Goal: Task Accomplishment & Management: Use online tool/utility

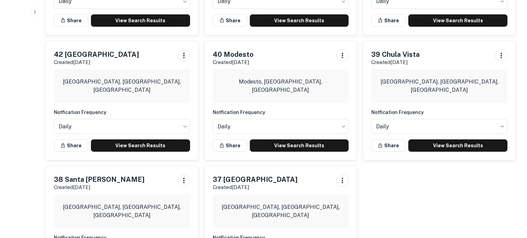
scroll to position [706, 0]
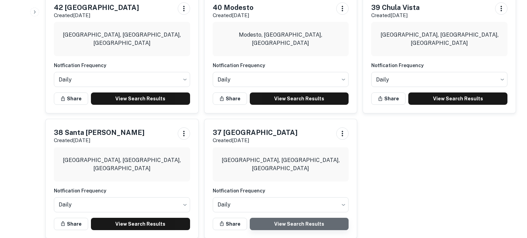
click at [297, 218] on link "View Search Results" at bounding box center [299, 224] width 99 height 12
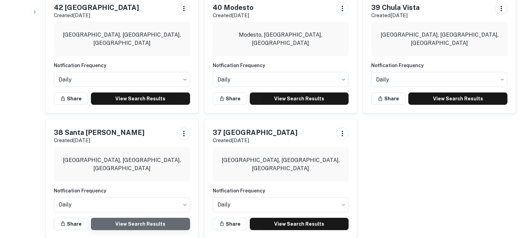
click at [169, 218] on link "View Search Results" at bounding box center [140, 224] width 99 height 12
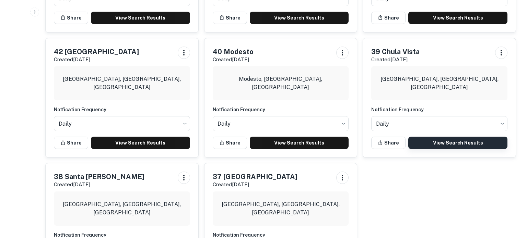
scroll to position [660, 0]
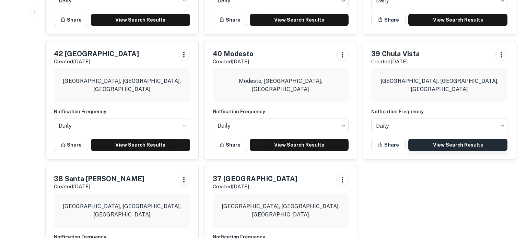
click at [451, 139] on link "View Search Results" at bounding box center [457, 145] width 99 height 12
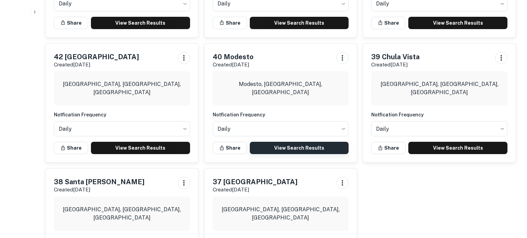
scroll to position [657, 0]
click at [318, 142] on link "View Search Results" at bounding box center [299, 148] width 99 height 12
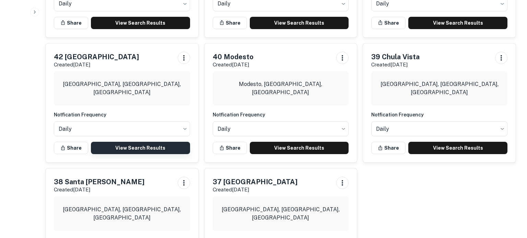
click at [151, 142] on link "View Search Results" at bounding box center [140, 148] width 99 height 12
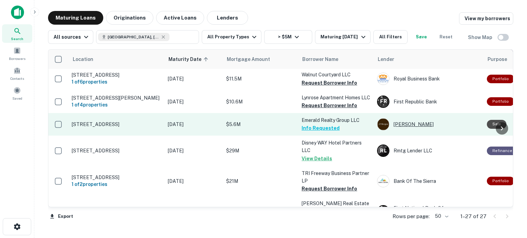
scroll to position [242, 0]
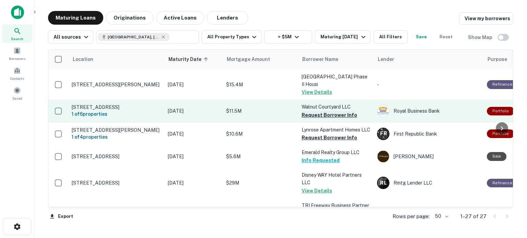
click at [335, 111] on button "Request Borrower Info" at bounding box center [329, 115] width 56 height 8
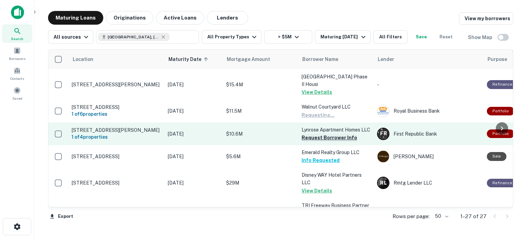
click at [329, 140] on button "Request Borrower Info" at bounding box center [329, 138] width 56 height 8
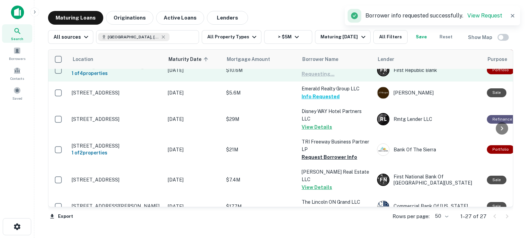
scroll to position [370, 0]
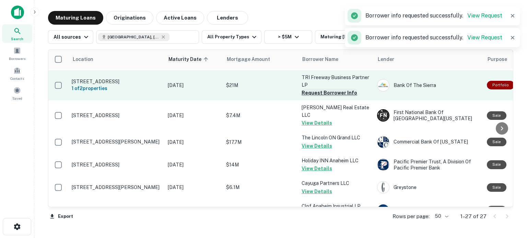
click at [325, 94] on button "Request Borrower Info" at bounding box center [329, 93] width 56 height 8
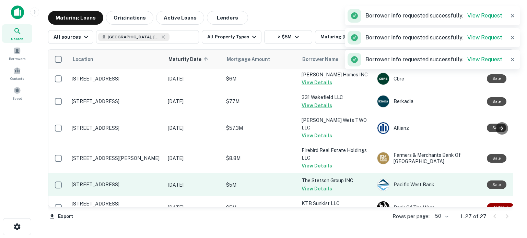
scroll to position [525, 0]
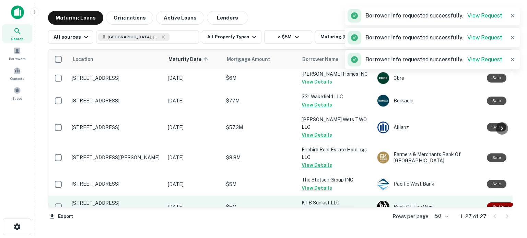
click at [332, 207] on button "Request Borrower Info" at bounding box center [329, 211] width 56 height 8
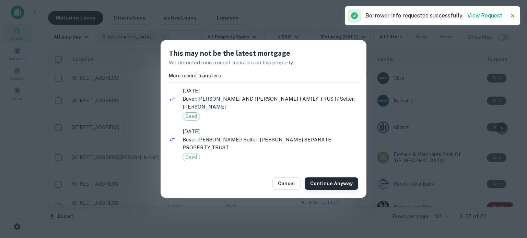
click at [319, 180] on button "Continue Anyway" at bounding box center [331, 184] width 53 height 12
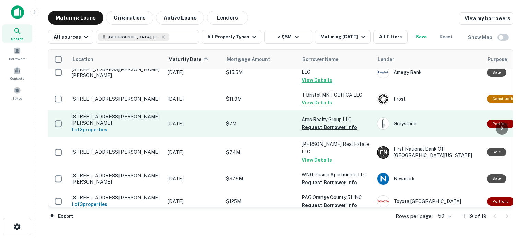
scroll to position [163, 0]
click at [335, 124] on button "Request Borrower Info" at bounding box center [329, 128] width 56 height 8
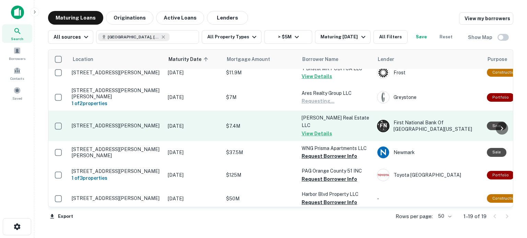
scroll to position [193, 0]
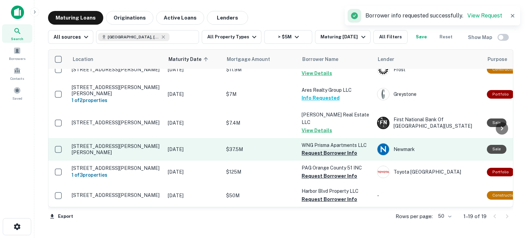
click at [336, 149] on button "Request Borrower Info" at bounding box center [329, 153] width 56 height 8
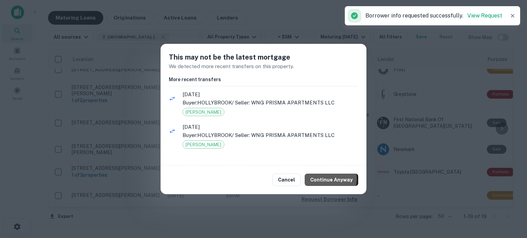
drag, startPoint x: 331, startPoint y: 180, endPoint x: 331, endPoint y: 168, distance: 12.4
click at [330, 181] on button "Continue Anyway" at bounding box center [331, 180] width 53 height 12
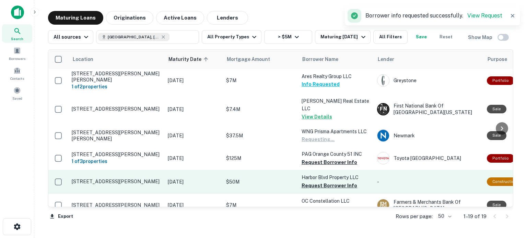
scroll to position [217, 0]
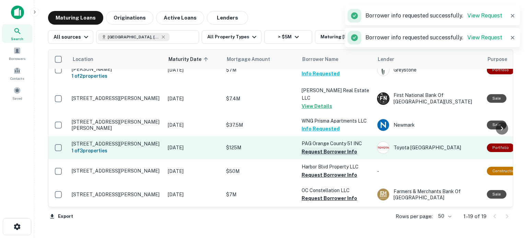
click at [325, 148] on button "Request Borrower Info" at bounding box center [329, 152] width 56 height 8
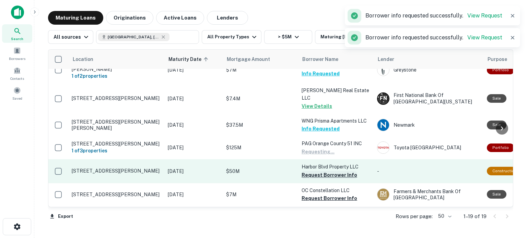
click at [322, 171] on button "Request Borrower Info" at bounding box center [329, 175] width 56 height 8
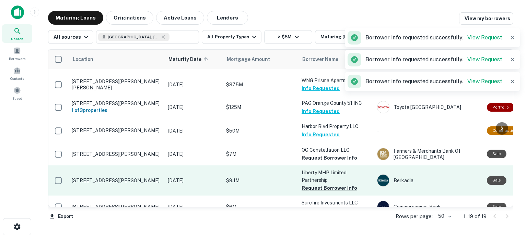
scroll to position [258, 0]
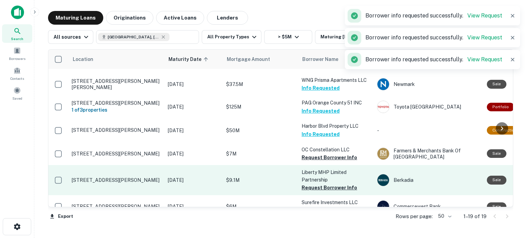
click at [321, 154] on button "Request Borrower Info" at bounding box center [329, 158] width 56 height 8
click at [328, 184] on button "Request Borrower Info" at bounding box center [329, 188] width 56 height 8
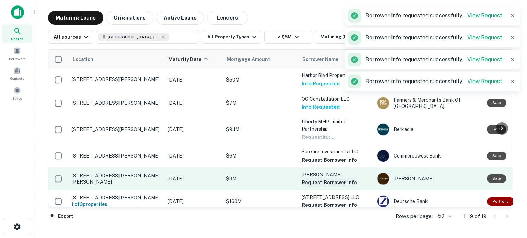
scroll to position [313, 0]
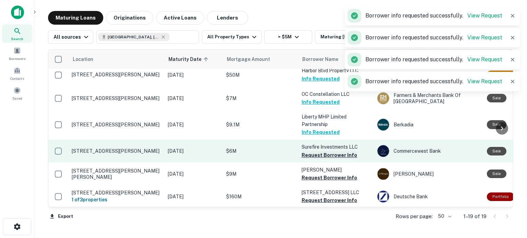
click at [325, 151] on button "Request Borrower Info" at bounding box center [329, 155] width 56 height 8
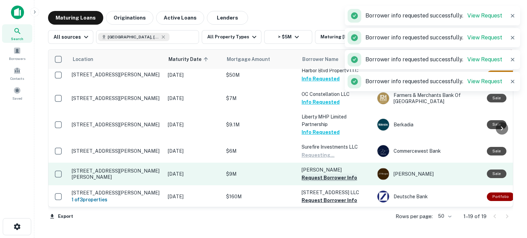
click at [322, 174] on button "Request Borrower Info" at bounding box center [329, 178] width 56 height 8
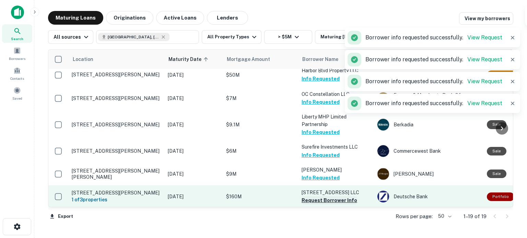
click at [320, 196] on button "Request Borrower Info" at bounding box center [329, 200] width 56 height 8
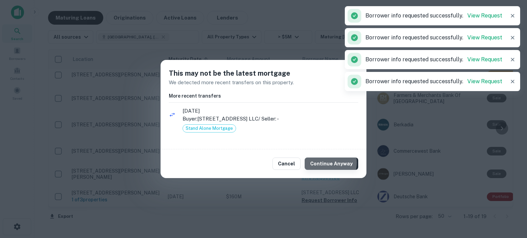
click at [327, 163] on button "Continue Anyway" at bounding box center [331, 164] width 53 height 12
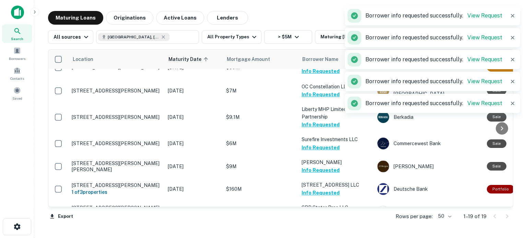
scroll to position [322, 0]
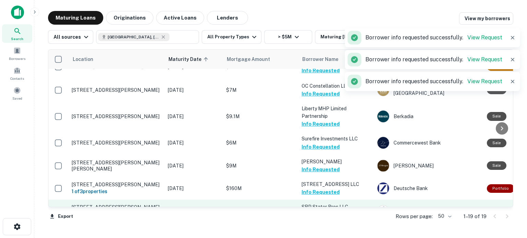
click at [329, 211] on button "Request Borrower Info" at bounding box center [329, 215] width 56 height 8
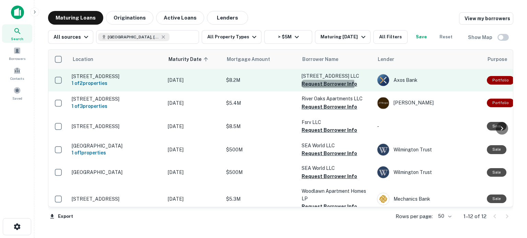
click at [327, 86] on button "Request Borrower Info" at bounding box center [329, 84] width 56 height 8
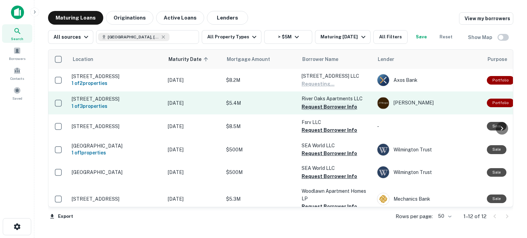
click at [327, 111] on button "Request Borrower Info" at bounding box center [329, 107] width 56 height 8
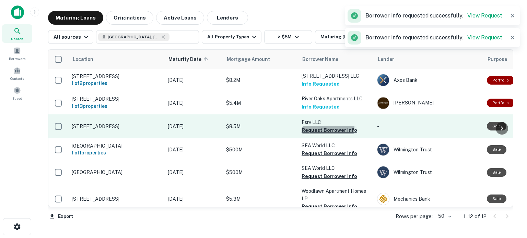
click at [326, 131] on button "Request Borrower Info" at bounding box center [329, 130] width 56 height 8
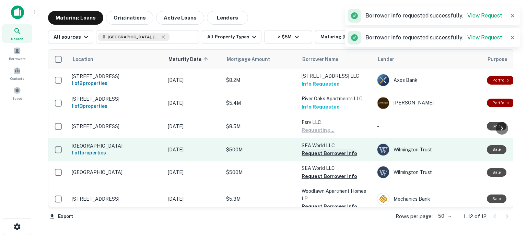
click at [323, 158] on button "Request Borrower Info" at bounding box center [329, 154] width 56 height 8
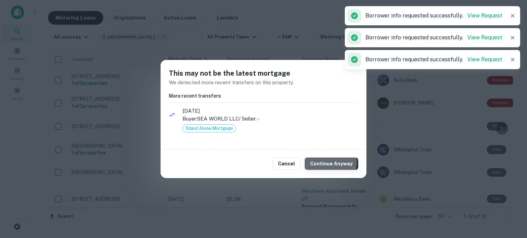
click at [327, 162] on button "Continue Anyway" at bounding box center [331, 164] width 53 height 12
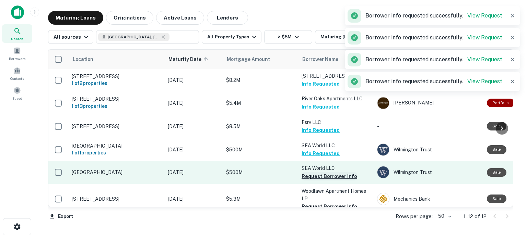
click at [325, 178] on button "Request Borrower Info" at bounding box center [329, 176] width 56 height 8
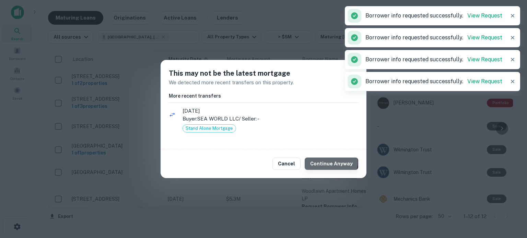
click at [333, 162] on button "Continue Anyway" at bounding box center [331, 164] width 53 height 12
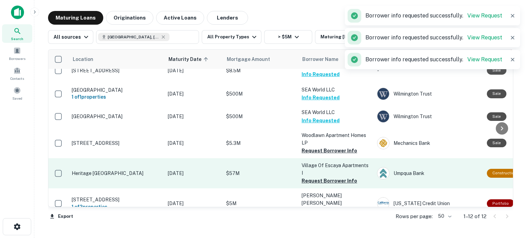
scroll to position [58, 0]
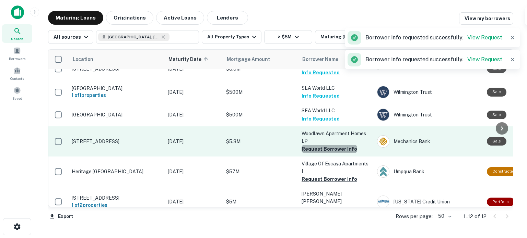
click at [333, 153] on button "Request Borrower Info" at bounding box center [329, 149] width 56 height 8
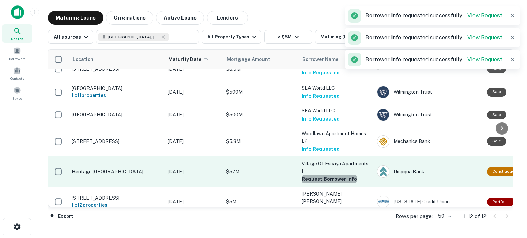
click at [329, 183] on button "Request Borrower Info" at bounding box center [329, 179] width 56 height 8
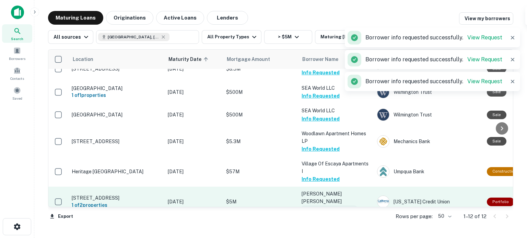
scroll to position [84, 0]
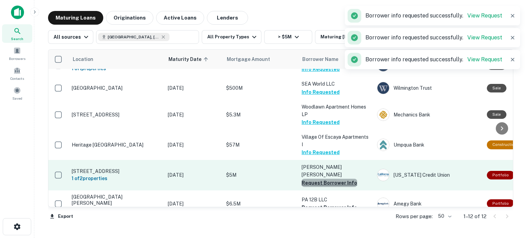
click at [331, 181] on button "Request Borrower Info" at bounding box center [329, 183] width 56 height 8
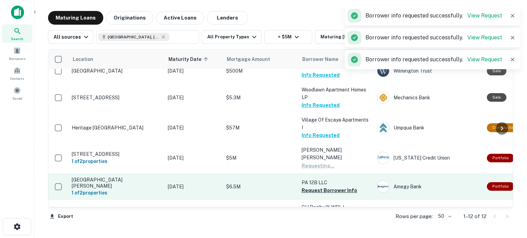
scroll to position [121, 0]
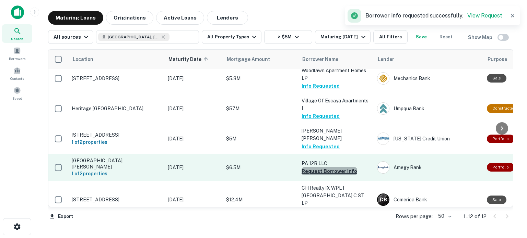
click at [336, 168] on button "Request Borrower Info" at bounding box center [329, 171] width 56 height 8
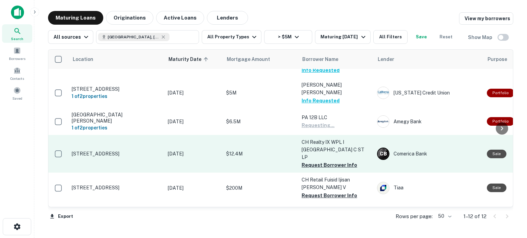
scroll to position [167, 0]
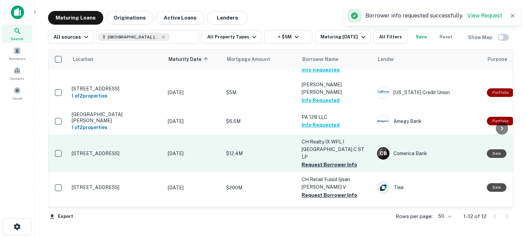
click at [333, 161] on button "Request Borrower Info" at bounding box center [329, 165] width 56 height 8
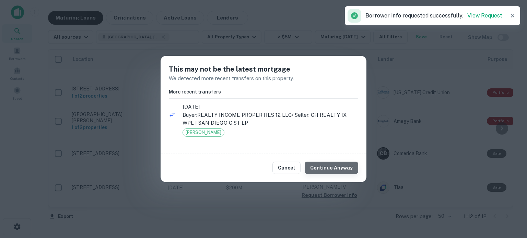
click at [334, 171] on button "Continue Anyway" at bounding box center [331, 168] width 53 height 12
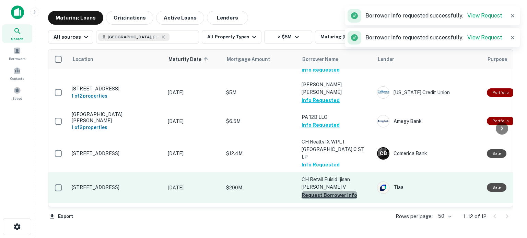
click at [330, 191] on button "Request Borrower Info" at bounding box center [329, 195] width 56 height 8
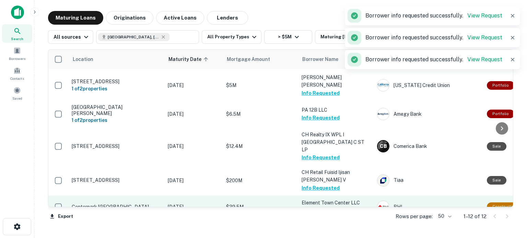
click at [335, 207] on button "Request Borrower Info" at bounding box center [329, 211] width 56 height 8
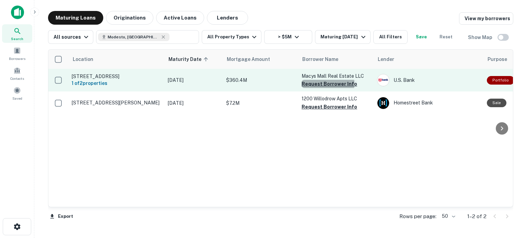
click at [327, 84] on button "Request Borrower Info" at bounding box center [329, 84] width 56 height 8
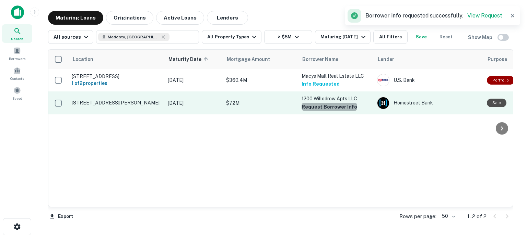
click at [333, 107] on button "Request Borrower Info" at bounding box center [329, 107] width 56 height 8
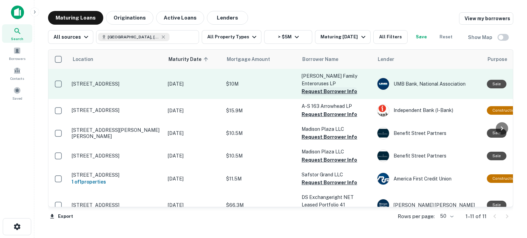
click at [317, 87] on button "Request Borrower Info" at bounding box center [329, 91] width 56 height 8
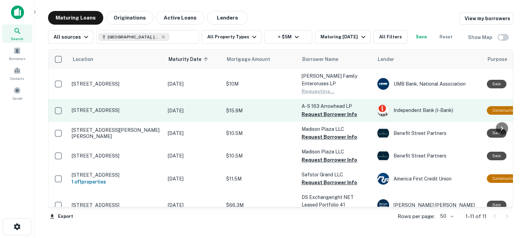
click at [321, 103] on p "A-S 163 Arrowhead LP" at bounding box center [335, 107] width 69 height 8
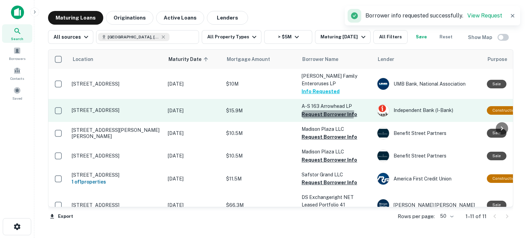
click at [318, 110] on button "Request Borrower Info" at bounding box center [329, 114] width 56 height 8
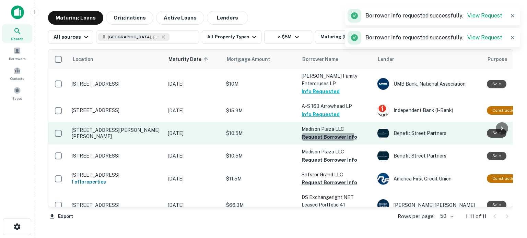
click at [322, 133] on button "Request Borrower Info" at bounding box center [329, 137] width 56 height 8
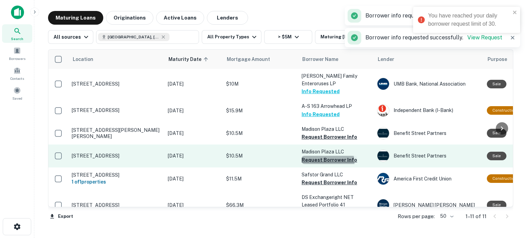
click at [319, 156] on button "Request Borrower Info" at bounding box center [329, 160] width 56 height 8
